Goal: Check status: Check status

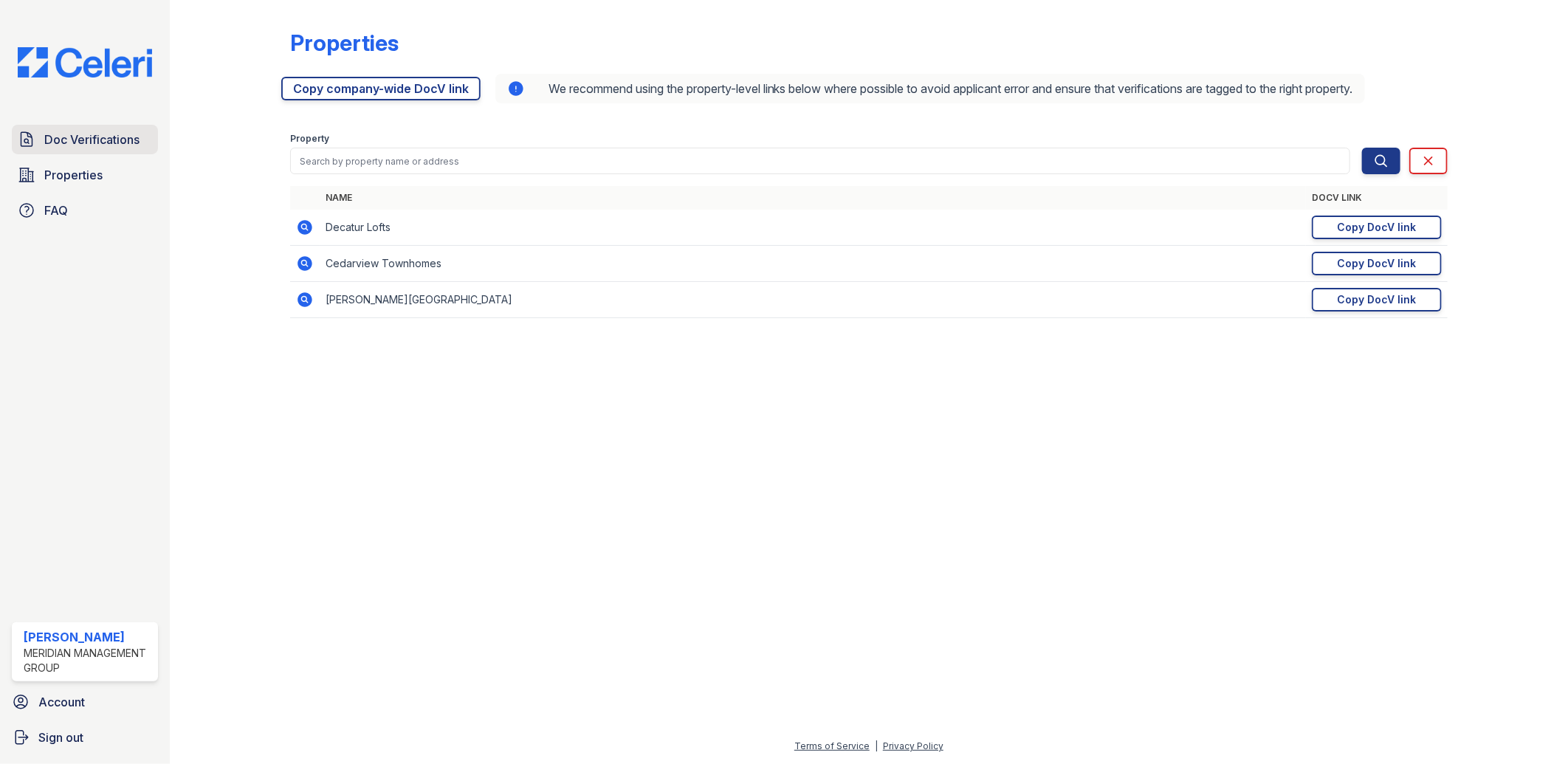
click at [96, 134] on span "Doc Verifications" at bounding box center [92, 139] width 95 height 18
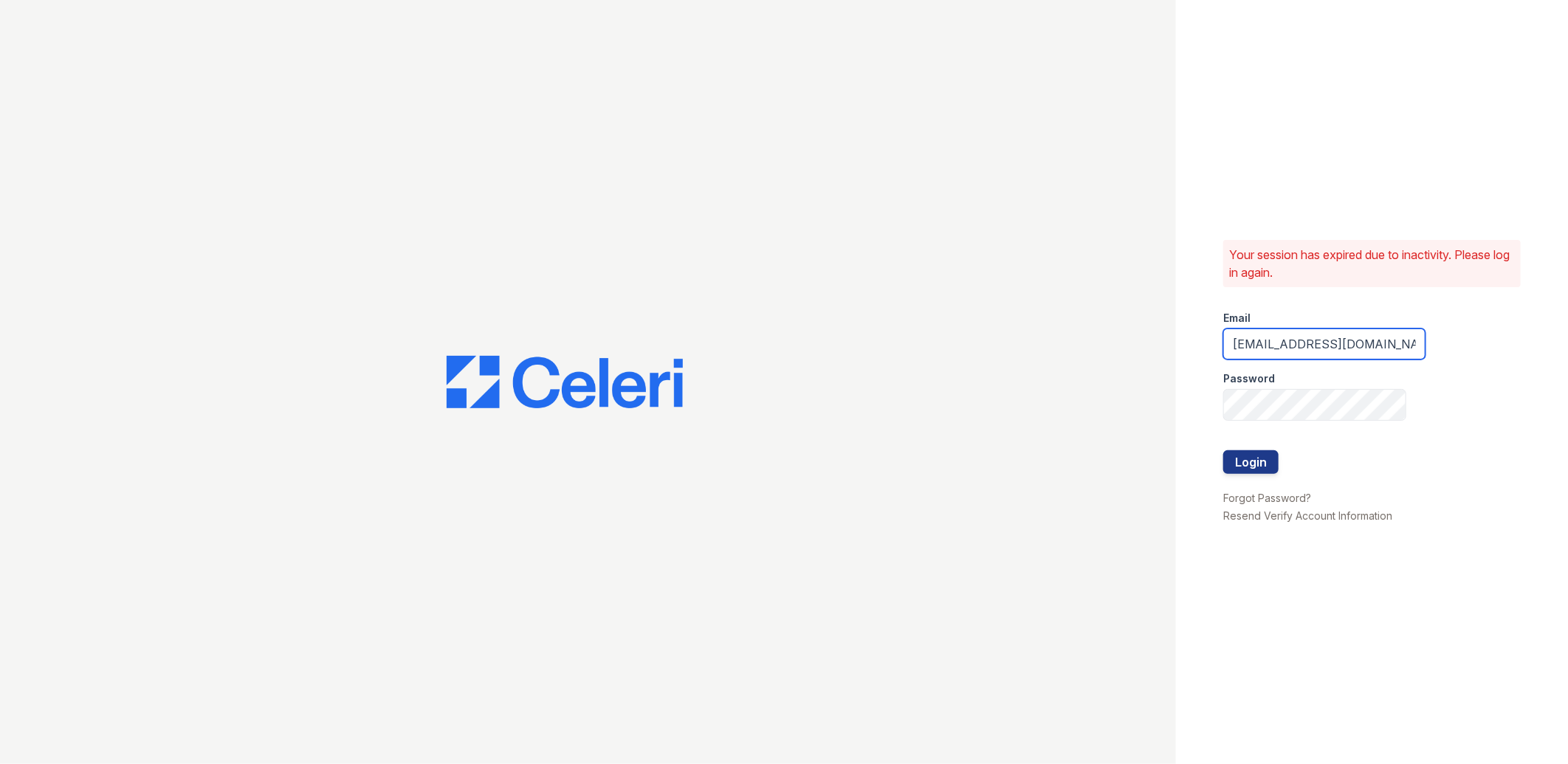
drag, startPoint x: 1292, startPoint y: 344, endPoint x: 1189, endPoint y: 334, distance: 103.5
click at [1189, 334] on div "Your session has expired due to inactivity. Please log in again. Email amossmit…" at bounding box center [1371, 382] width 392 height 764
type input "lreed@mmgmgt.com"
click at [1264, 471] on button "Login" at bounding box center [1251, 462] width 56 height 24
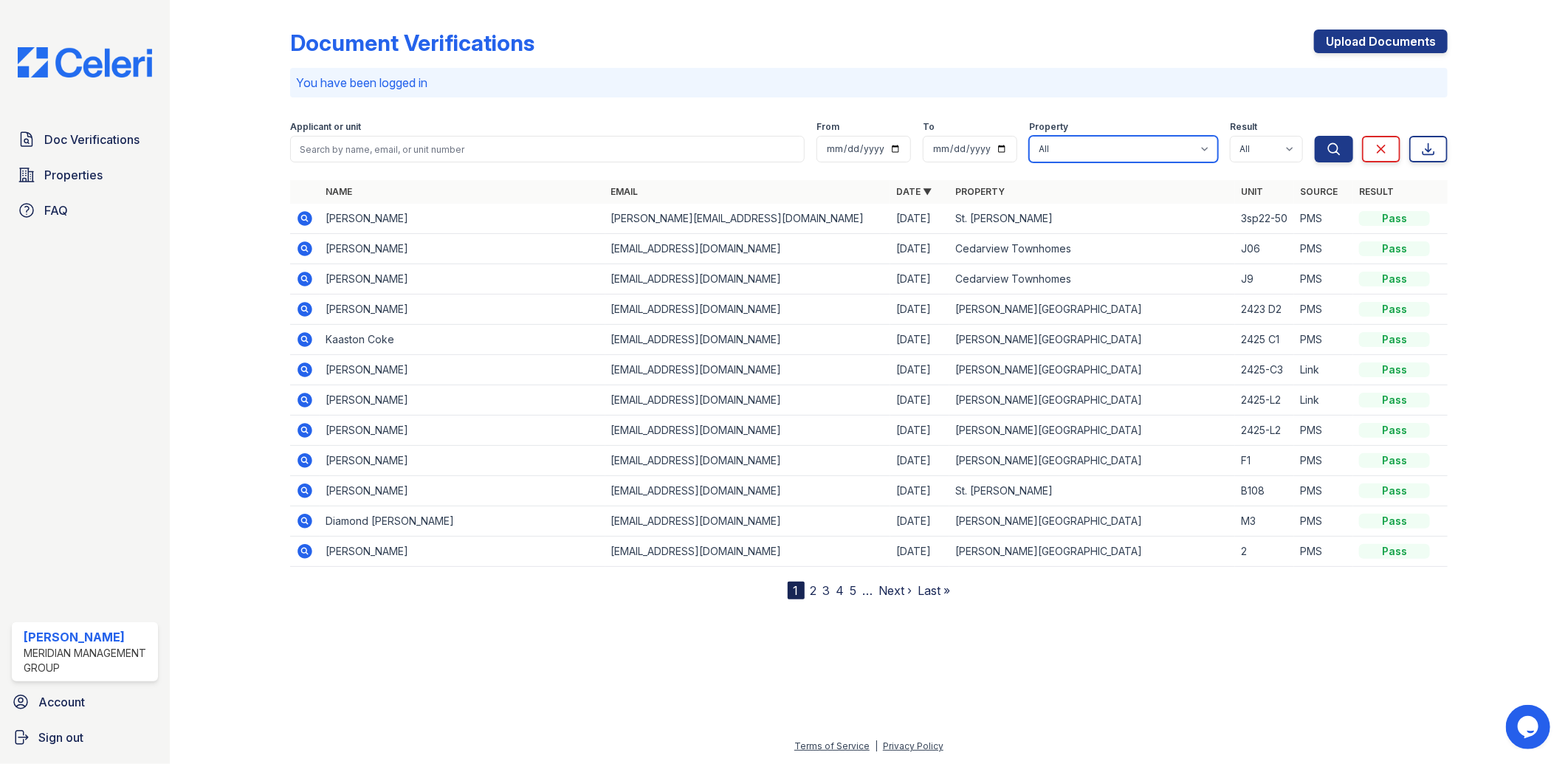
click at [1056, 149] on select "All [PERSON_NAME][GEOGRAPHIC_DATA] [PERSON_NAME] [GEOGRAPHIC_DATA] [GEOGRAPHIC_…" at bounding box center [1124, 149] width 189 height 27
select select "275"
click at [1029, 136] on select "All [PERSON_NAME][GEOGRAPHIC_DATA] [PERSON_NAME] [GEOGRAPHIC_DATA] [GEOGRAPHIC_…" at bounding box center [1124, 149] width 189 height 27
click at [1340, 149] on icon "submit" at bounding box center [1334, 149] width 15 height 15
